Goal: Task Accomplishment & Management: Use online tool/utility

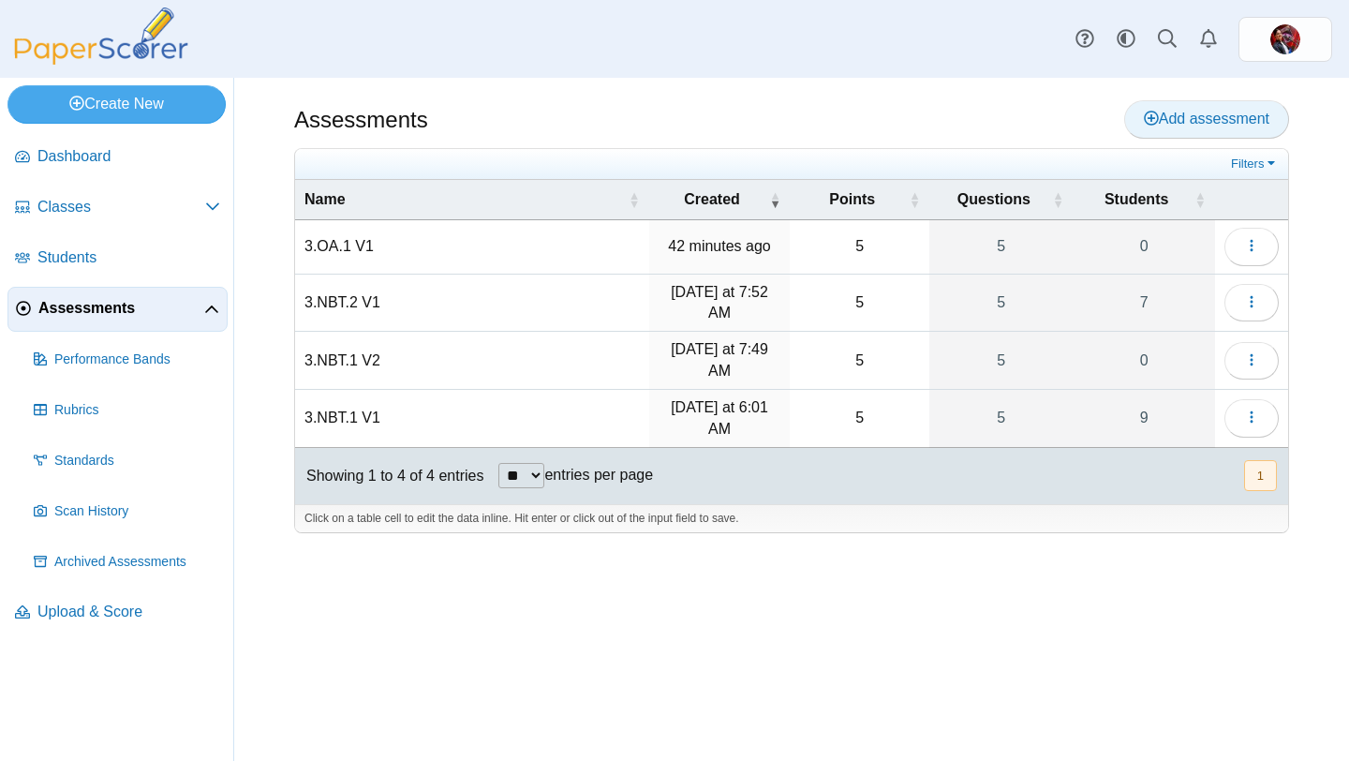
click at [1209, 111] on span "Add assessment" at bounding box center [1207, 119] width 126 height 16
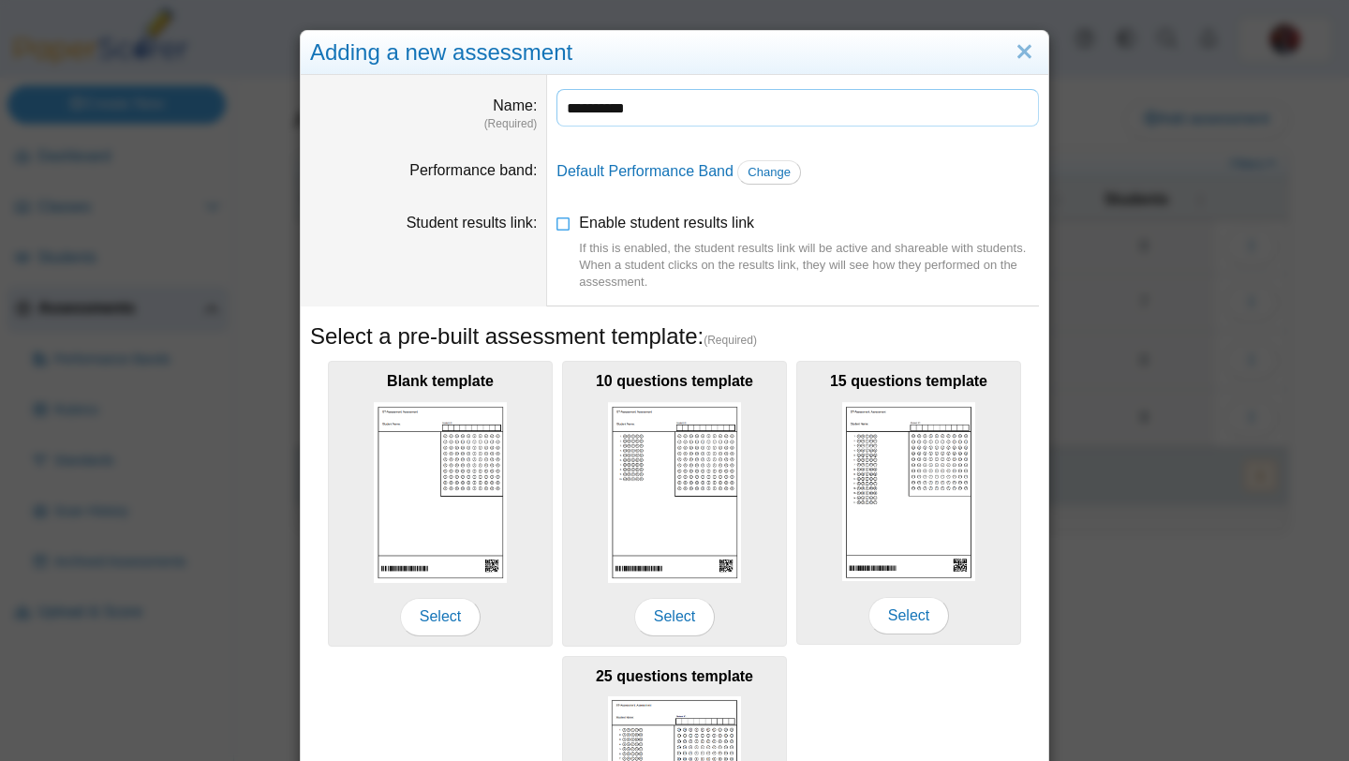
scroll to position [257, 0]
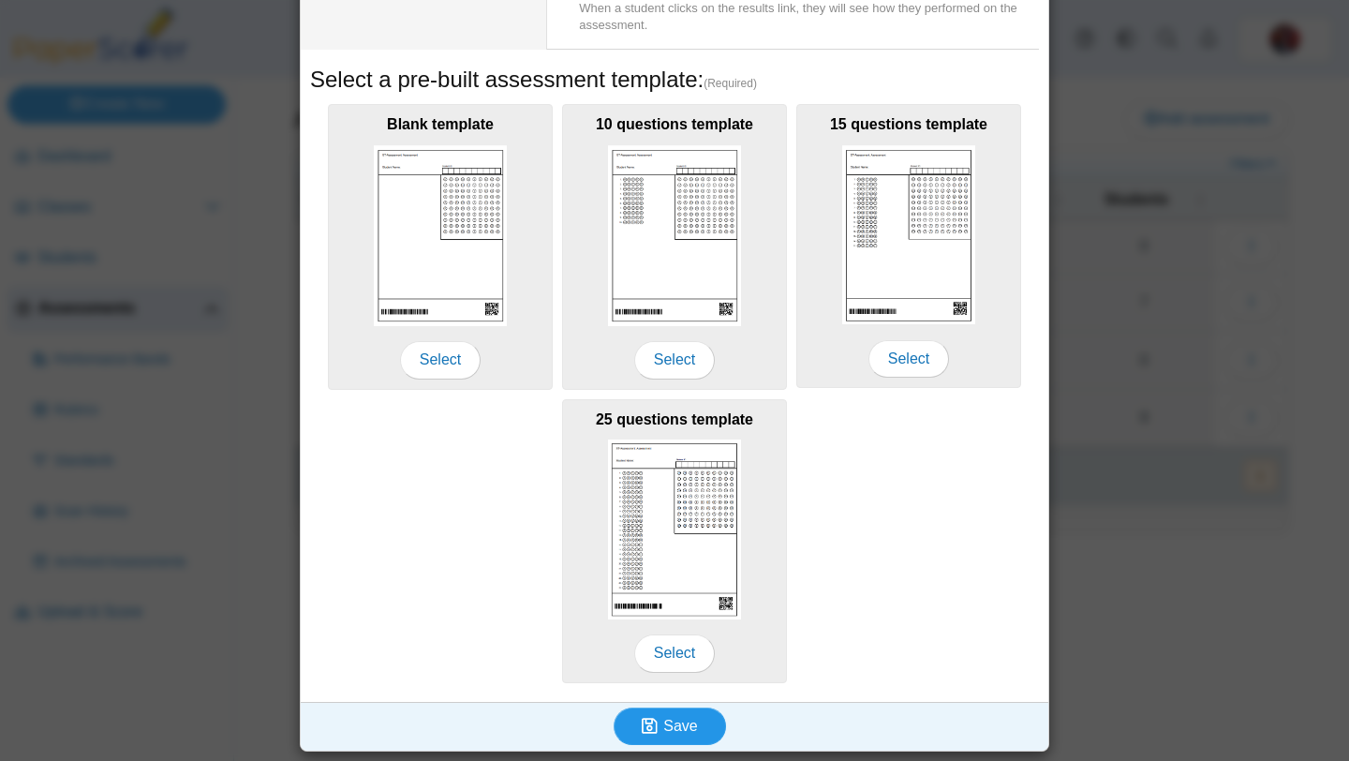
type input "**********"
click at [680, 723] on span "Save" at bounding box center [680, 725] width 34 height 16
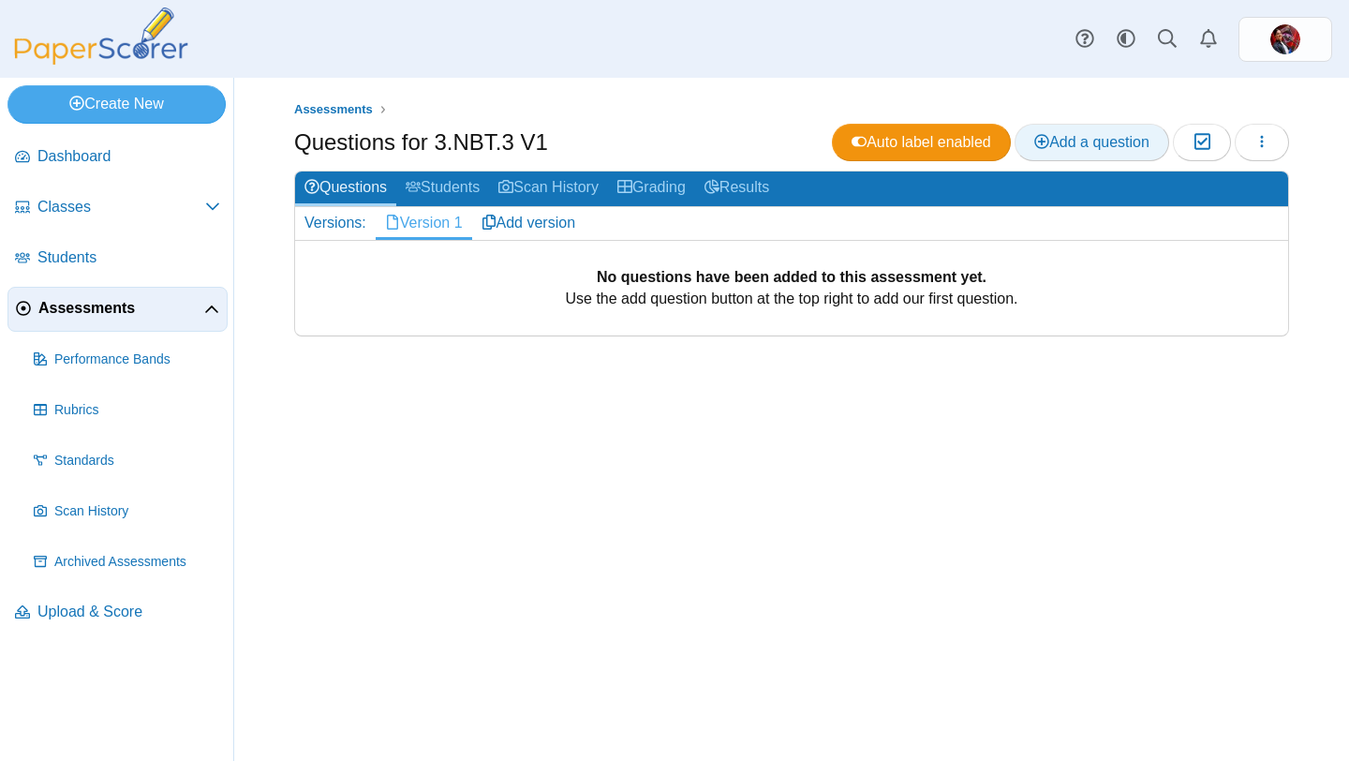
click at [1115, 147] on span "Add a question" at bounding box center [1091, 142] width 115 height 16
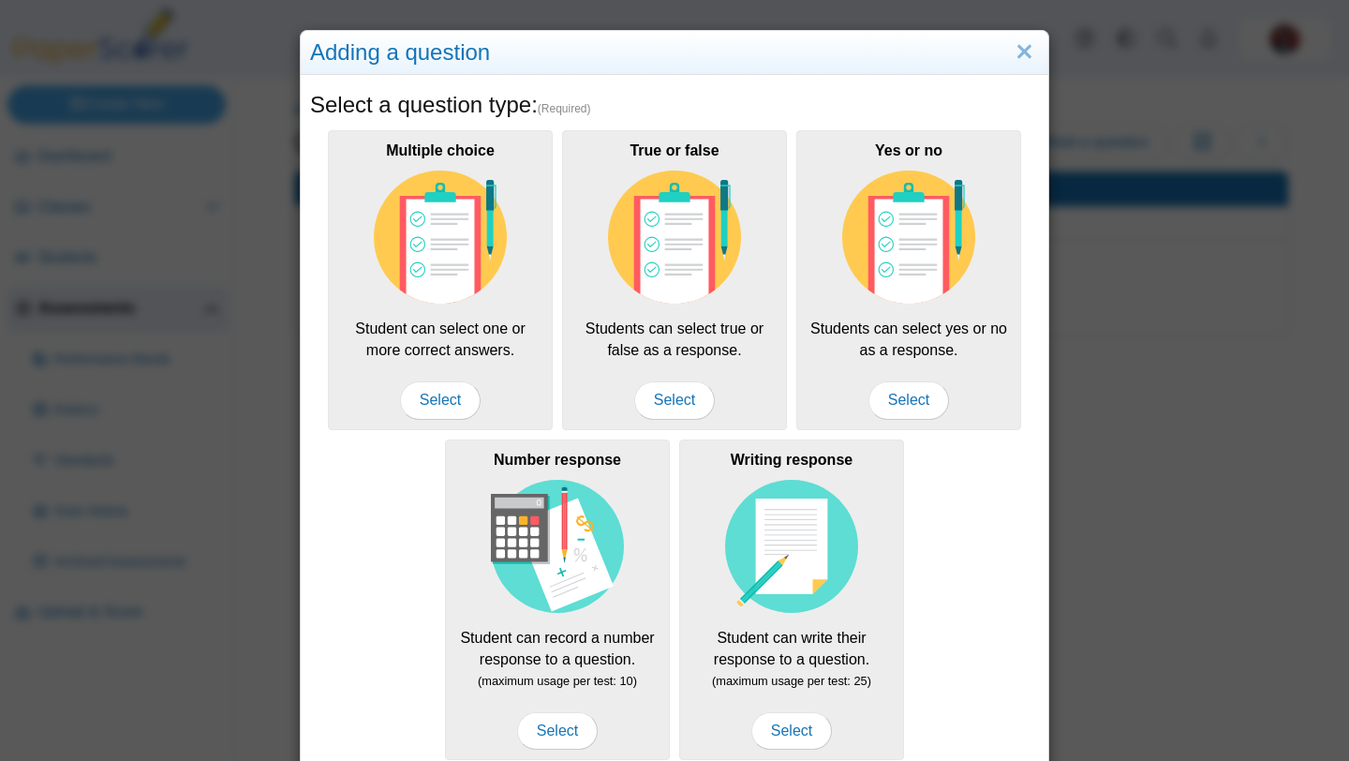
scroll to position [184, 0]
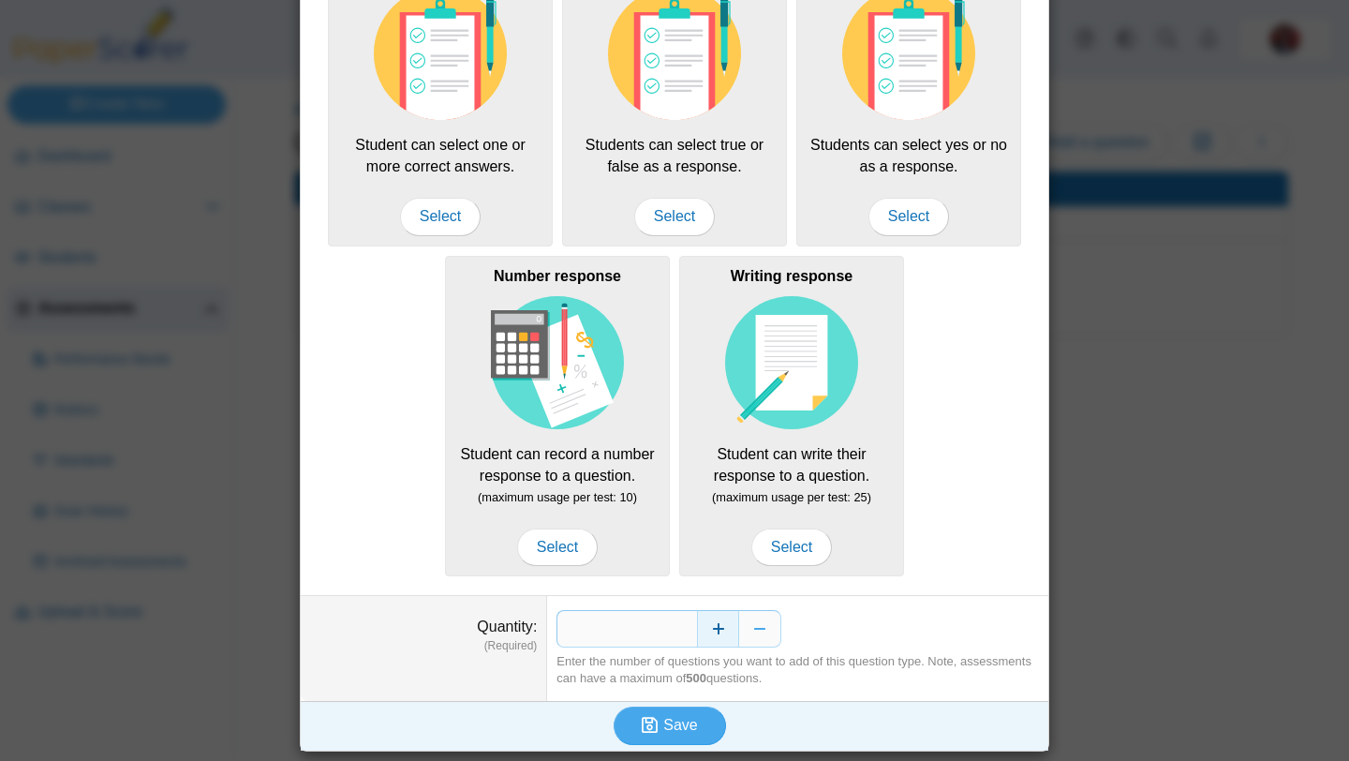
click at [727, 633] on button "Increase" at bounding box center [718, 628] width 42 height 37
click at [686, 719] on span "Save" at bounding box center [680, 725] width 34 height 16
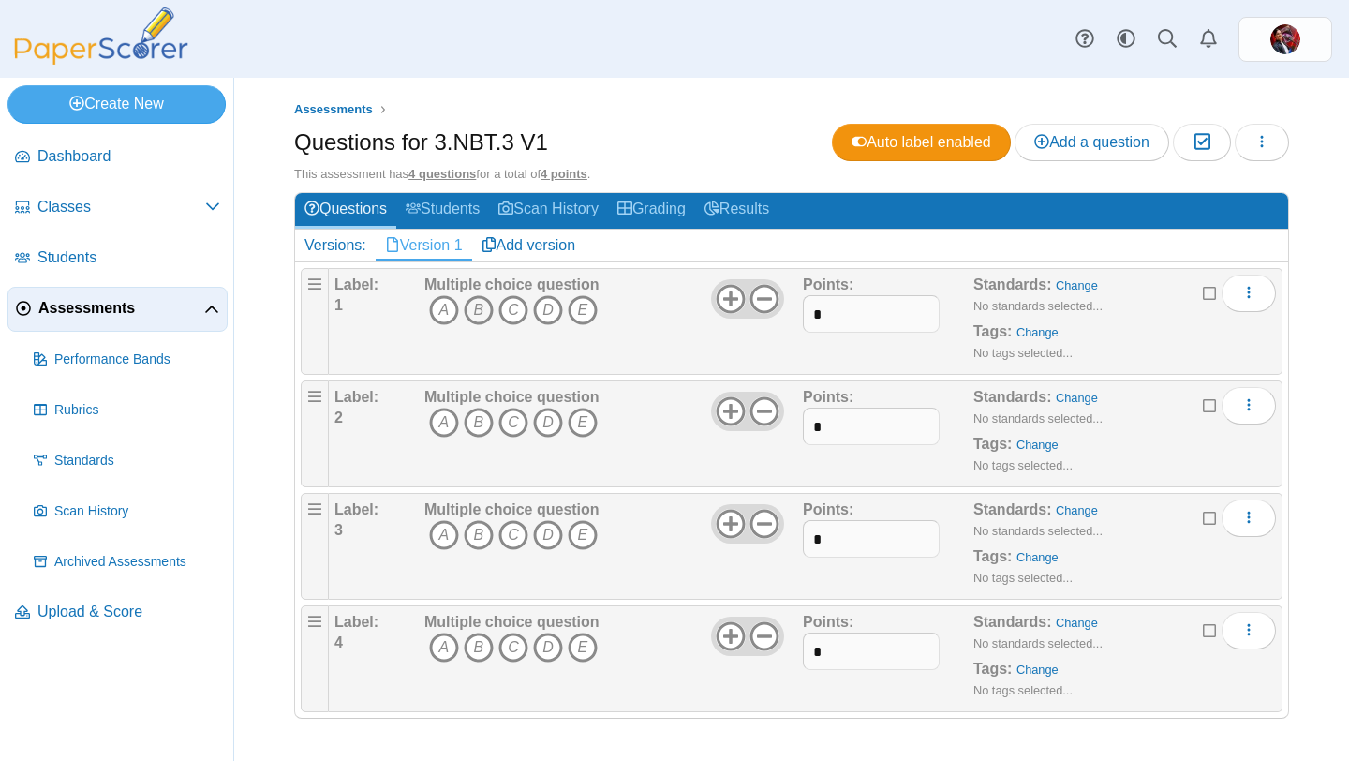
click at [477, 312] on icon "B" at bounding box center [479, 310] width 30 height 30
click at [451, 421] on icon "A" at bounding box center [444, 422] width 30 height 30
